Goal: Task Accomplishment & Management: Use online tool/utility

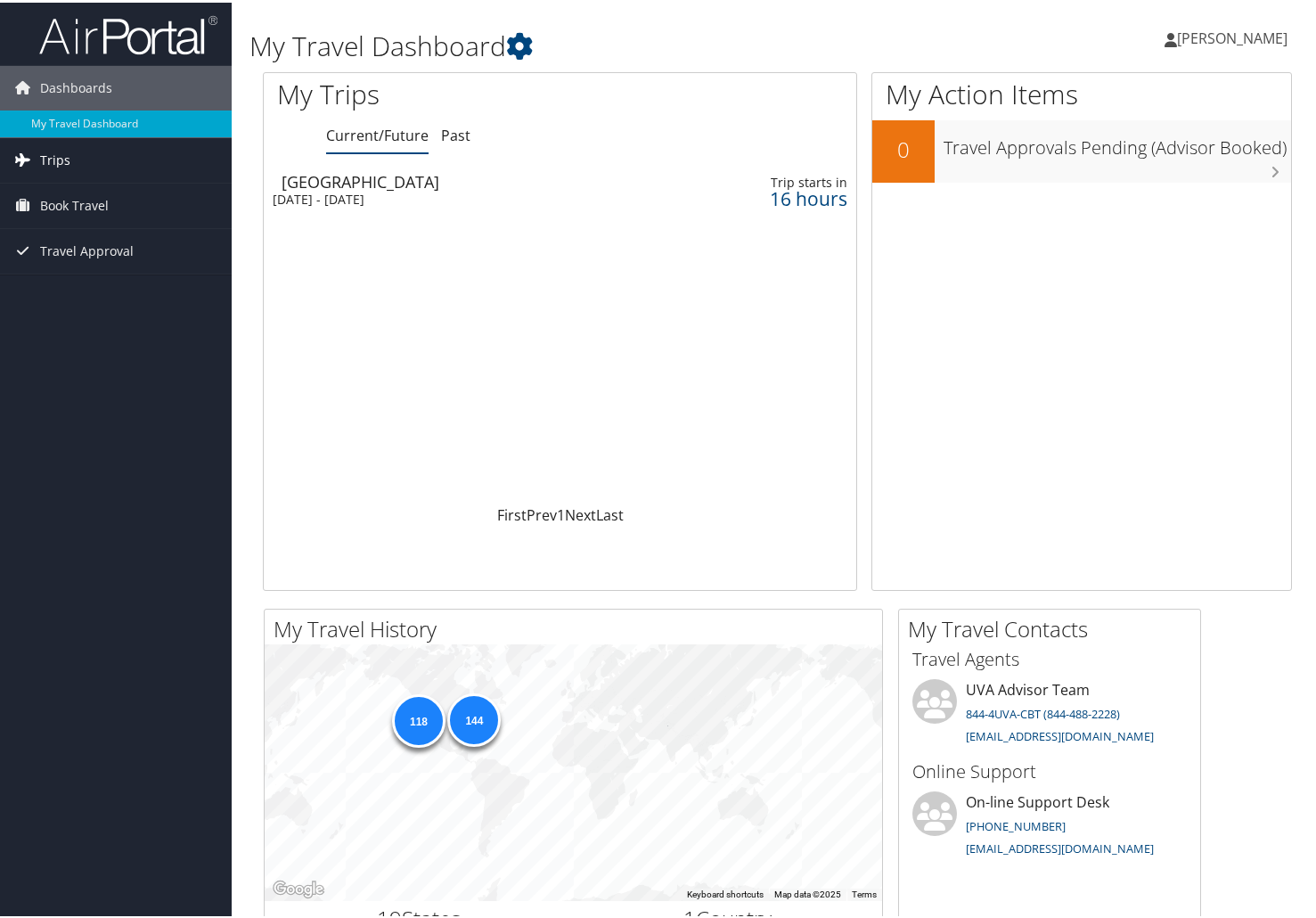
click at [102, 154] on link "Trips" at bounding box center [116, 158] width 232 height 44
click at [117, 208] on link "Past Trips" at bounding box center [116, 220] width 232 height 27
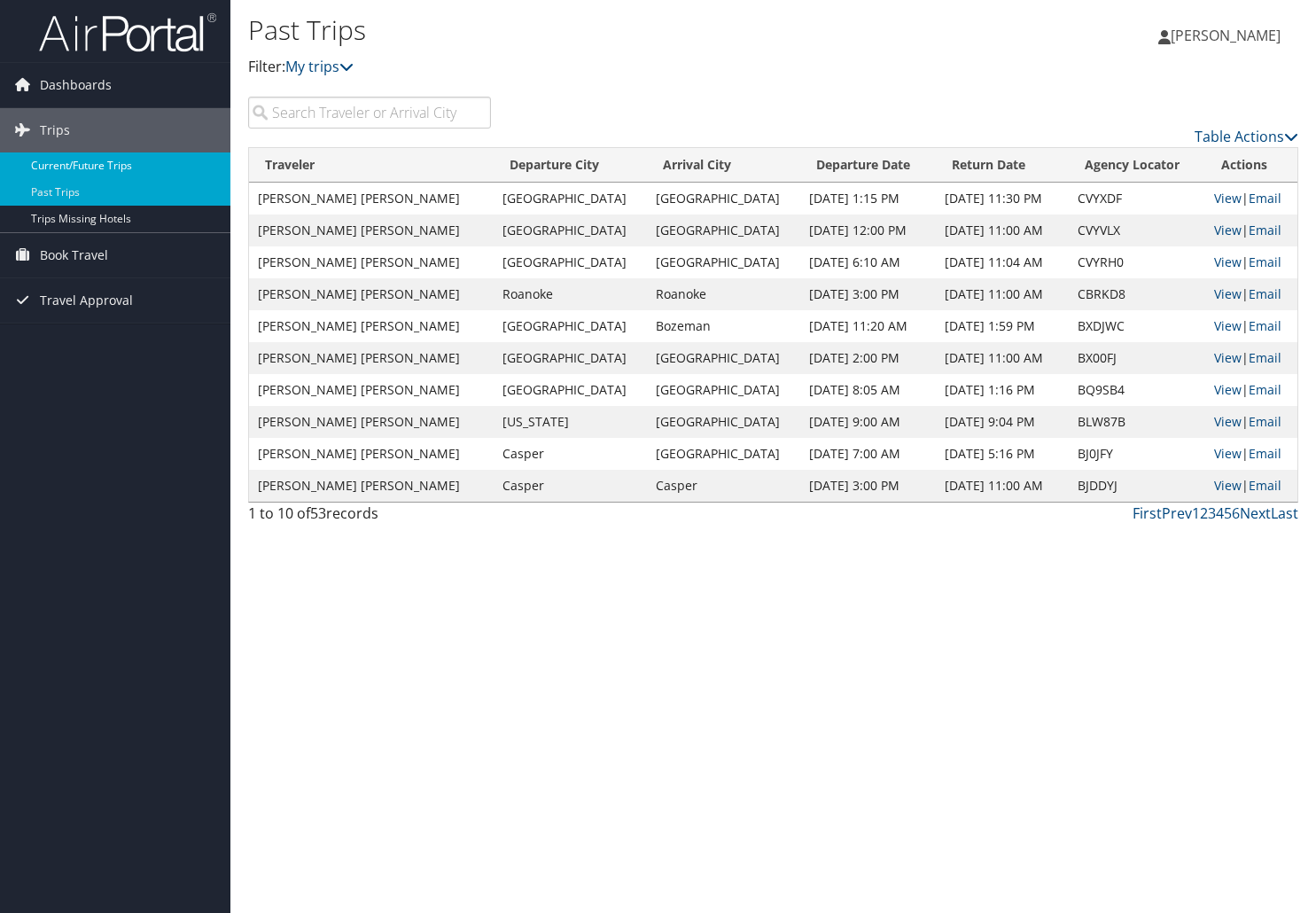
click at [74, 158] on link "Current/Future Trips" at bounding box center [115, 166] width 231 height 27
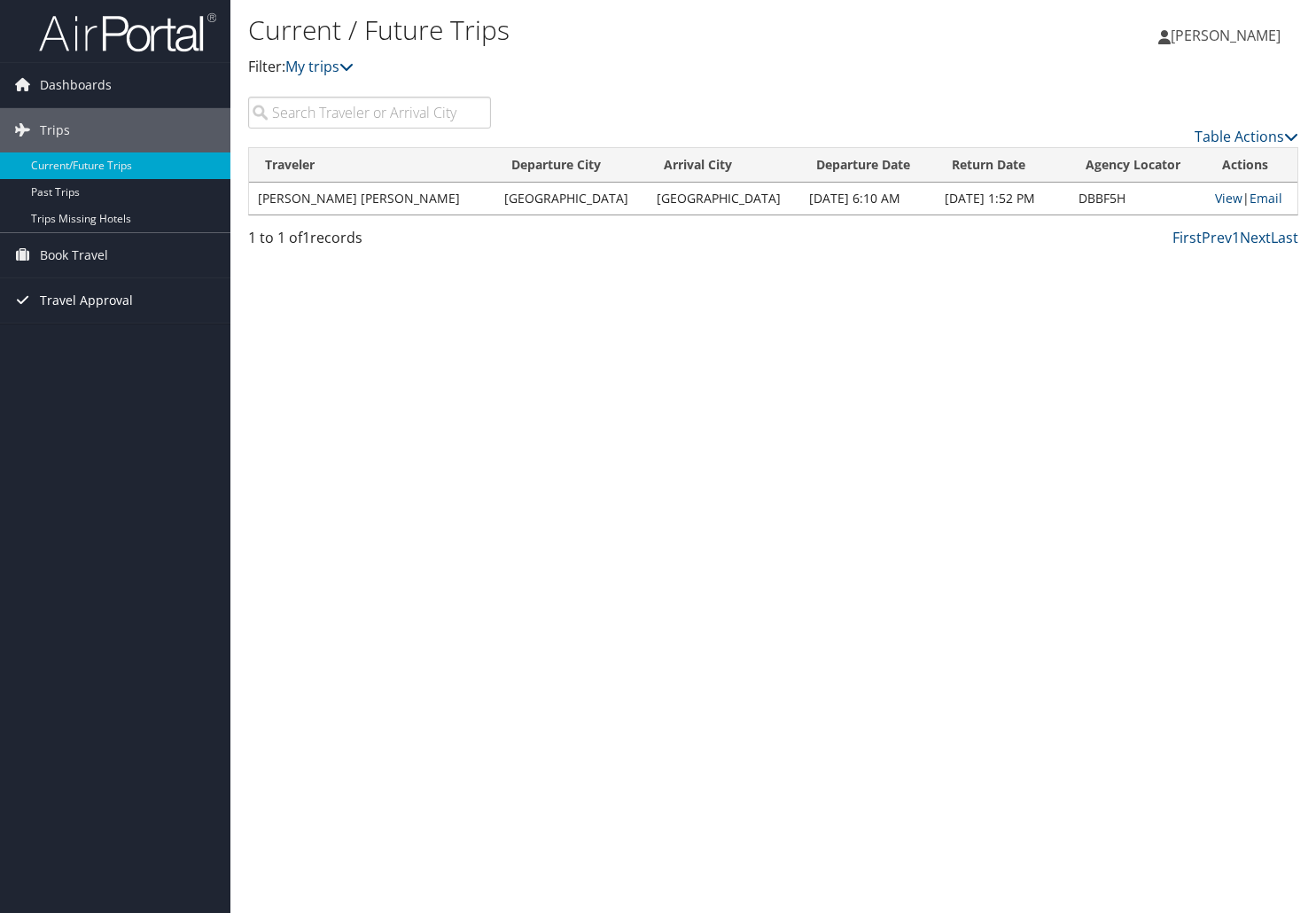
click at [185, 322] on link "Travel Approval" at bounding box center [115, 301] width 231 height 44
click at [1220, 200] on link "View" at bounding box center [1228, 198] width 28 height 17
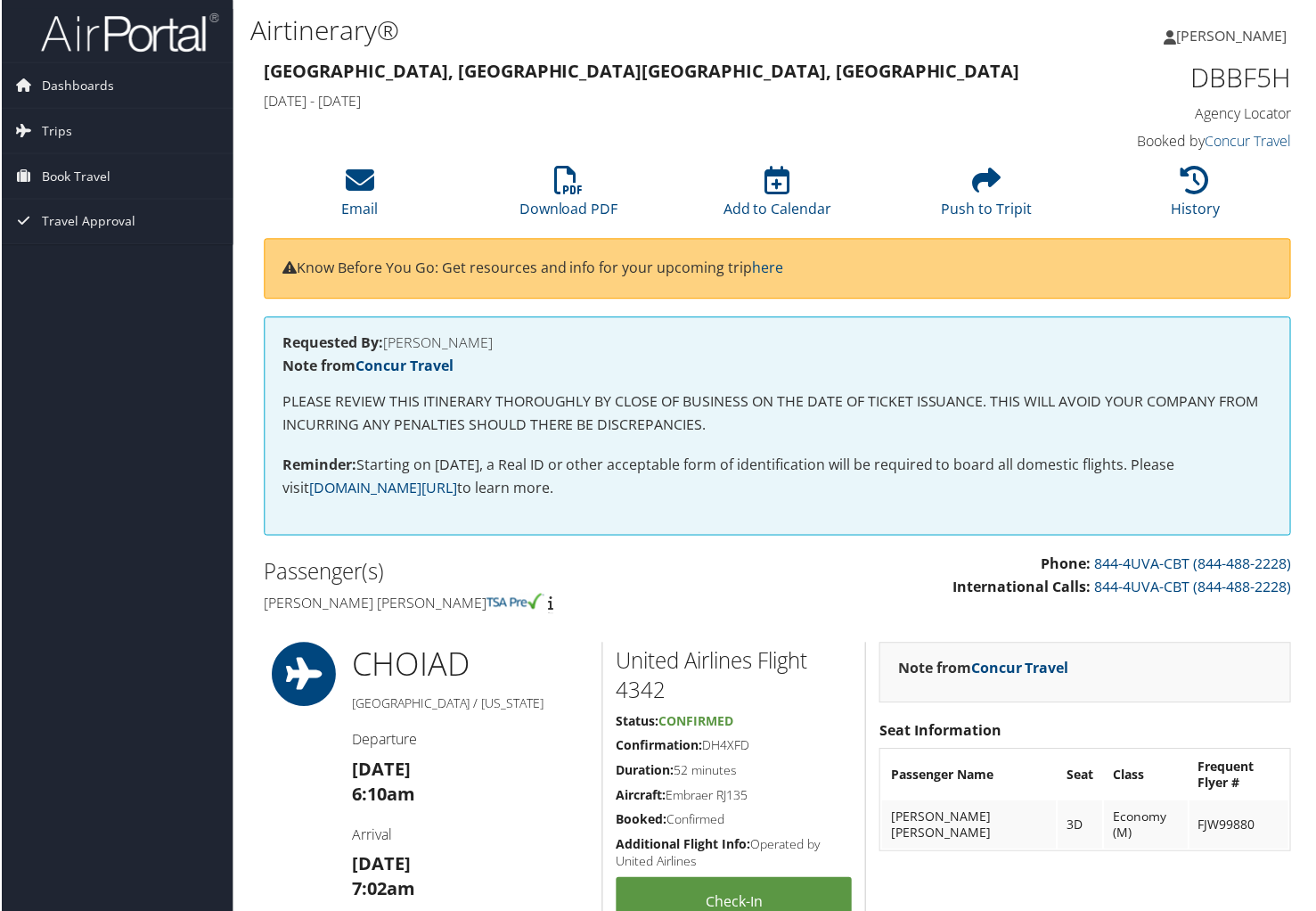
click at [65, 129] on span "Trips" at bounding box center [55, 131] width 30 height 44
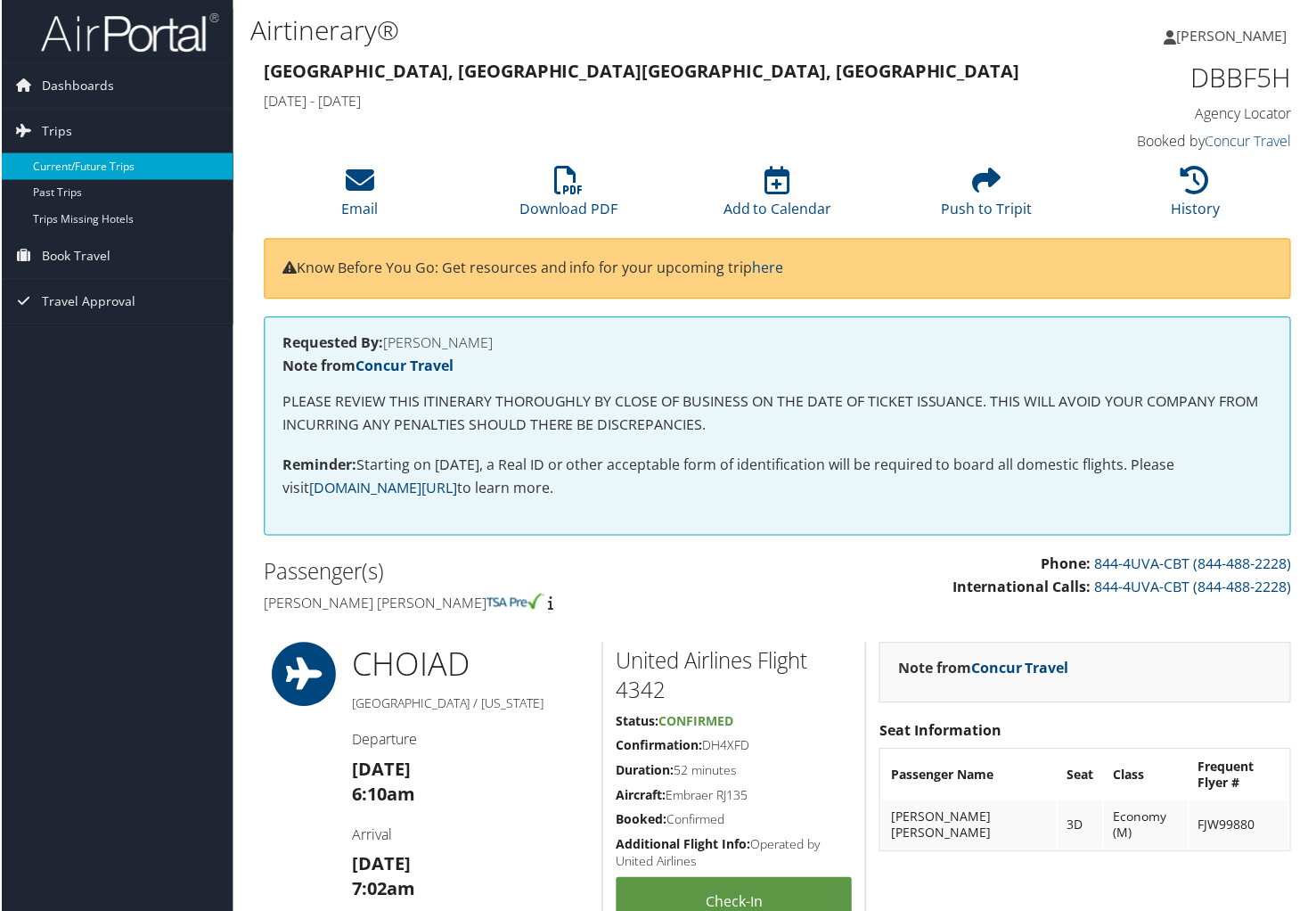
click at [90, 155] on link "Current/Future Trips" at bounding box center [116, 167] width 232 height 27
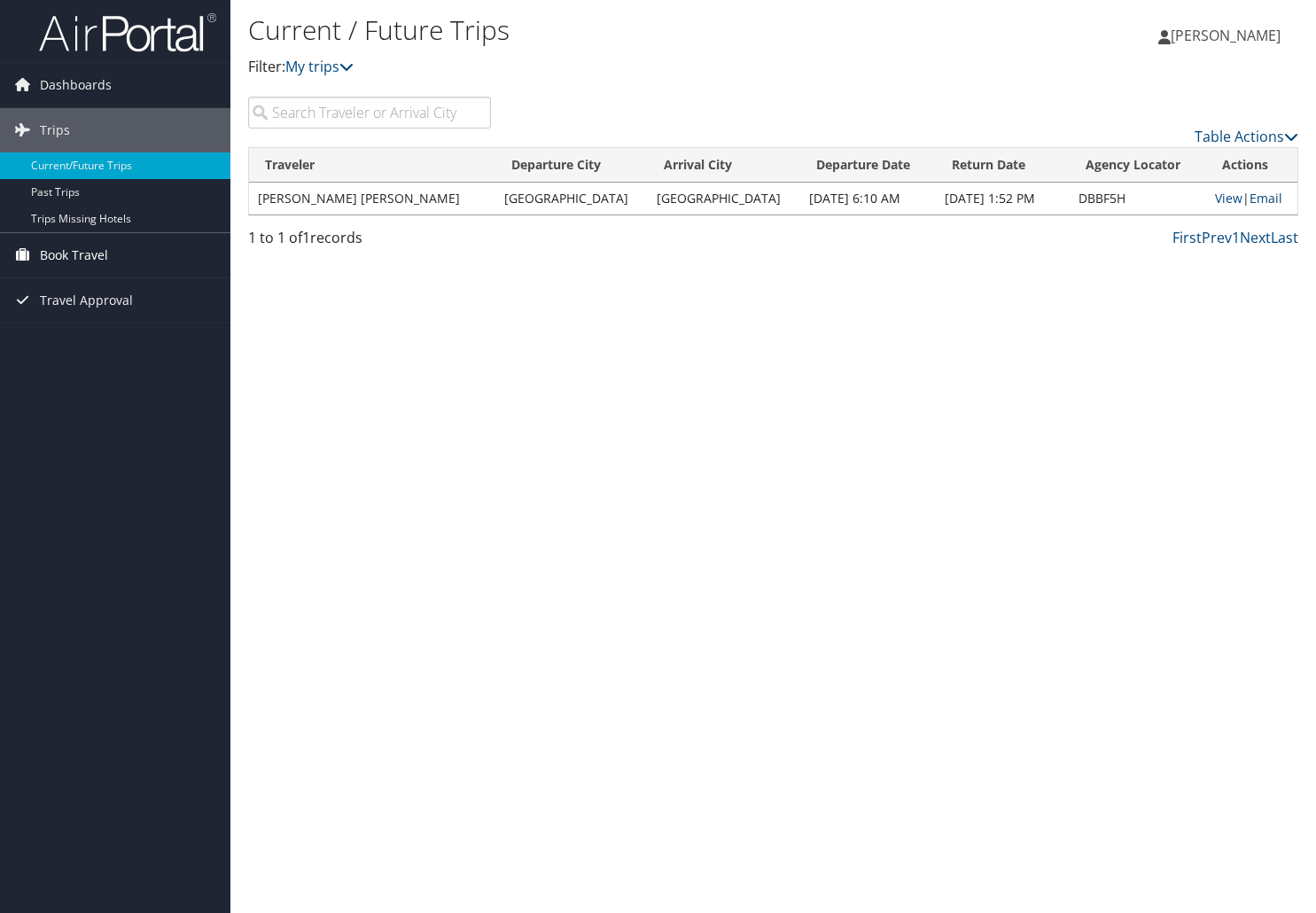
click at [78, 253] on span "Book Travel" at bounding box center [74, 255] width 68 height 44
click at [84, 246] on span "Book Travel" at bounding box center [74, 255] width 68 height 44
click at [106, 345] on link "Book/Manage Online Trips" at bounding box center [115, 344] width 231 height 27
